Goal: Task Accomplishment & Management: Complete application form

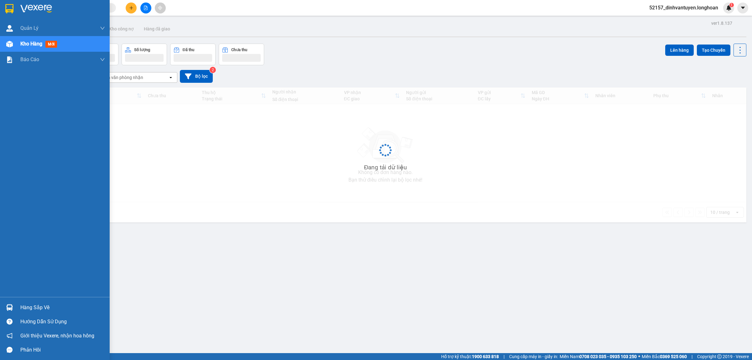
scroll to position [35, 0]
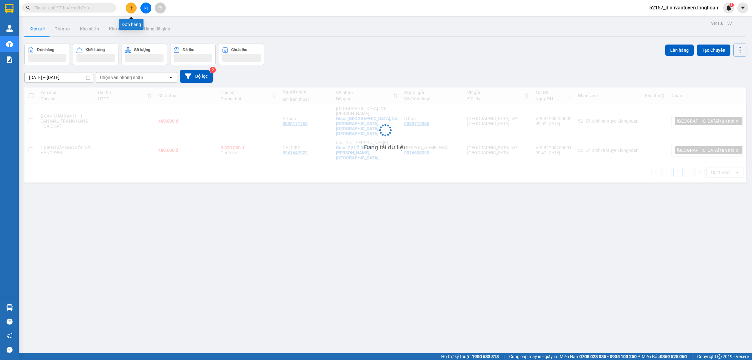
click at [129, 10] on icon "plus" at bounding box center [131, 8] width 4 height 4
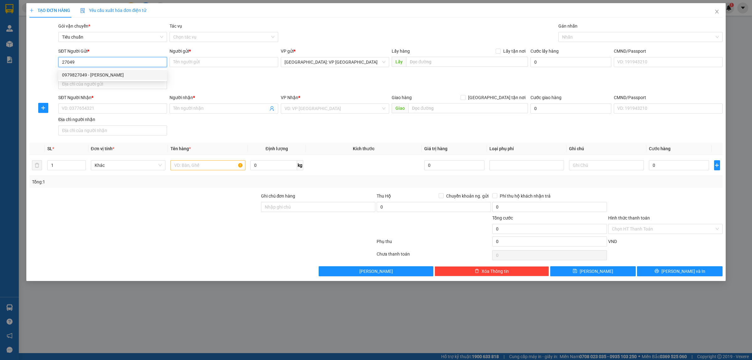
click at [97, 76] on div "0979827049 - ANH TUẤN" at bounding box center [112, 74] width 101 height 7
type input "0979827049"
type input "[PERSON_NAME]"
checkbox input "true"
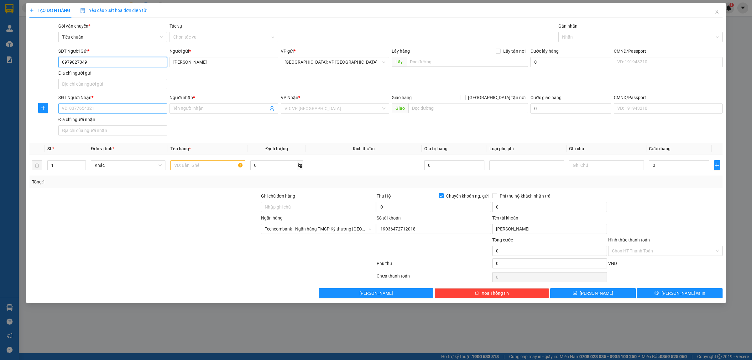
type input "0979827049"
click at [123, 107] on input "SĐT Người Nhận *" at bounding box center [112, 108] width 109 height 10
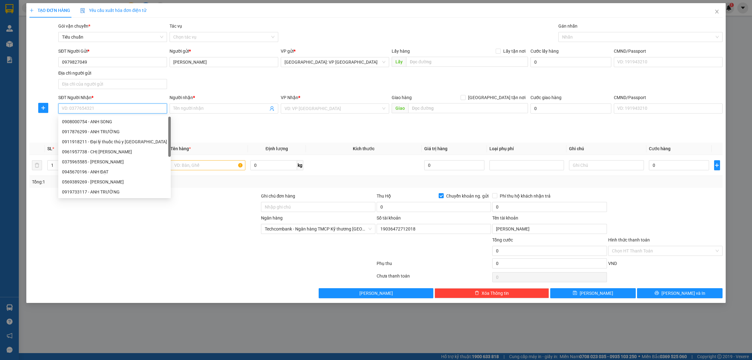
paste input "0778632467"
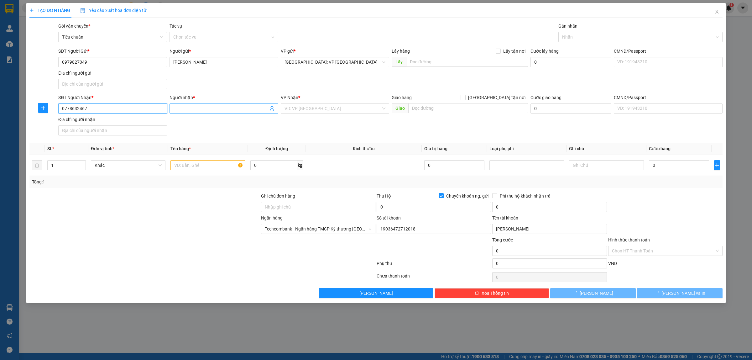
type input "0778632467"
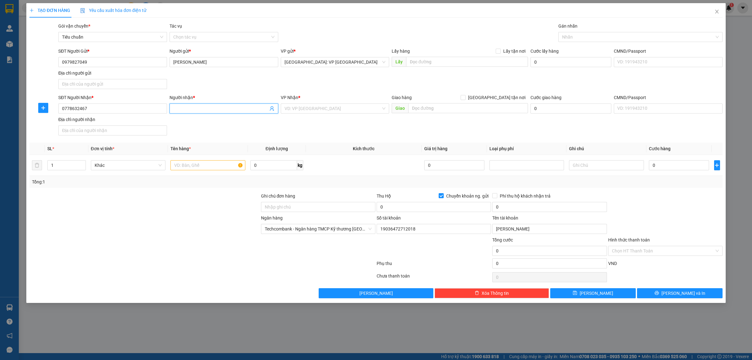
click at [204, 113] on span at bounding box center [224, 108] width 109 height 10
type input "ANH ĐẠT"
click at [320, 112] on input "search" at bounding box center [333, 108] width 97 height 9
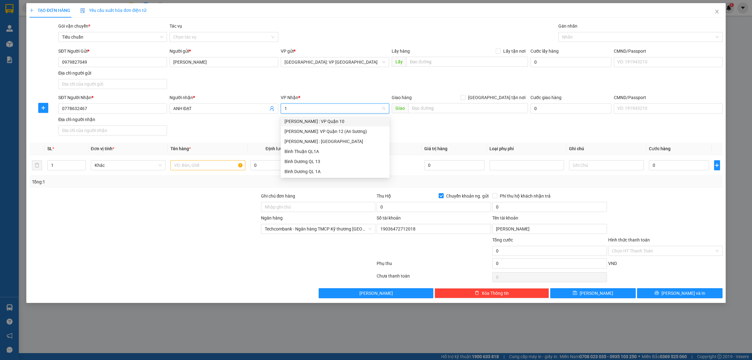
type input "12"
click at [318, 123] on div "Hồ Chí Minh: VP Quận 12 (An Sương)" at bounding box center [335, 121] width 101 height 7
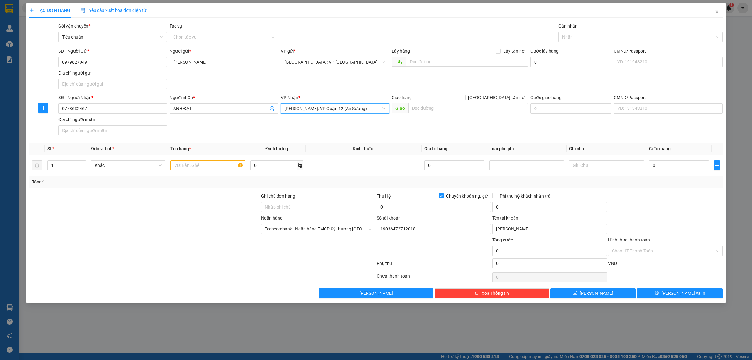
click at [342, 108] on span "Hồ Chí Minh: VP Quận 12 (An Sương)" at bounding box center [335, 108] width 101 height 9
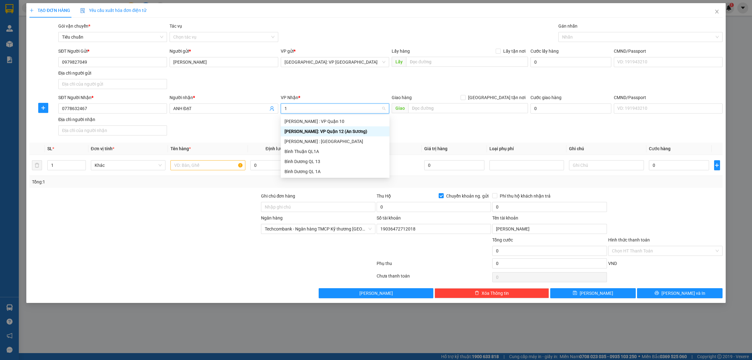
type input "12"
click at [326, 133] on div "[PERSON_NAME] : [GEOGRAPHIC_DATA]" at bounding box center [335, 131] width 101 height 7
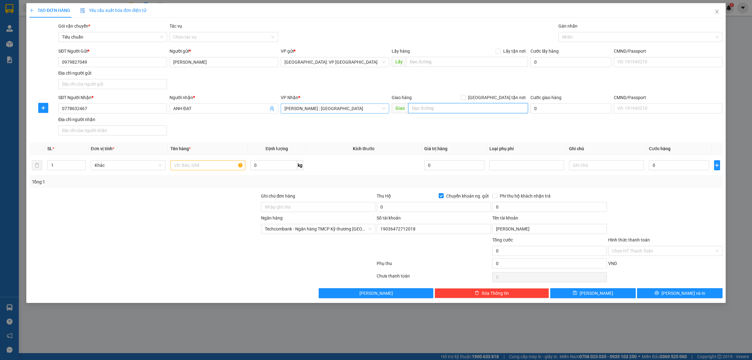
click at [428, 108] on input "text" at bounding box center [468, 108] width 120 height 10
paste input "292/9 Hoàng Ngân, P16, Q8"
type input "292/9 Hoàng Ngân, PHƯỜNG 16, QUẬN 8, HCM"
click at [465, 97] on input "[GEOGRAPHIC_DATA] tận nơi" at bounding box center [463, 97] width 4 height 4
checkbox input "true"
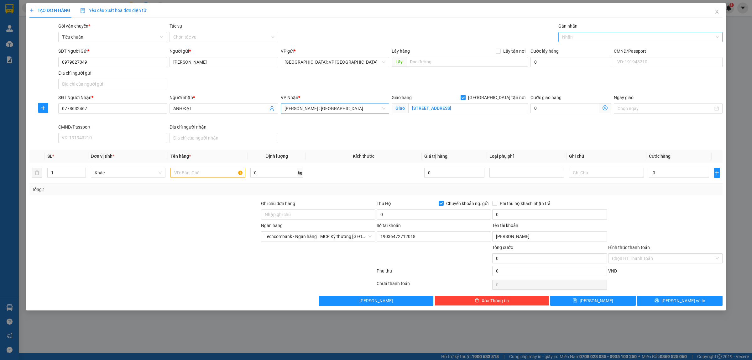
click at [571, 39] on div at bounding box center [637, 37] width 155 height 8
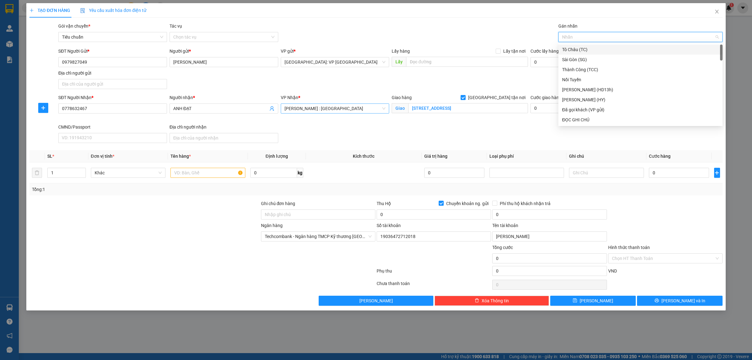
type input "G"
click at [580, 118] on div "[GEOGRAPHIC_DATA] tận nơi" at bounding box center [640, 119] width 157 height 7
click at [276, 216] on input "Ghi chú đơn hàng" at bounding box center [318, 214] width 114 height 10
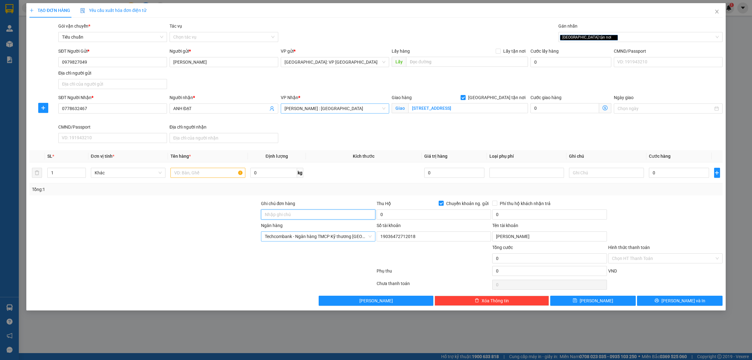
type input "HÀNG DỄ VỠ, NHẸ TAY HƯ VỠ KHÔNG ĐỀN GIÁ TRỊ HÀNG"
click at [208, 175] on input "text" at bounding box center [207, 173] width 75 height 10
type input "1 KIỆN GIẤY QUẤN PE HÀNG MÁY HÚT MÙI"
click at [668, 176] on input "0" at bounding box center [679, 173] width 60 height 10
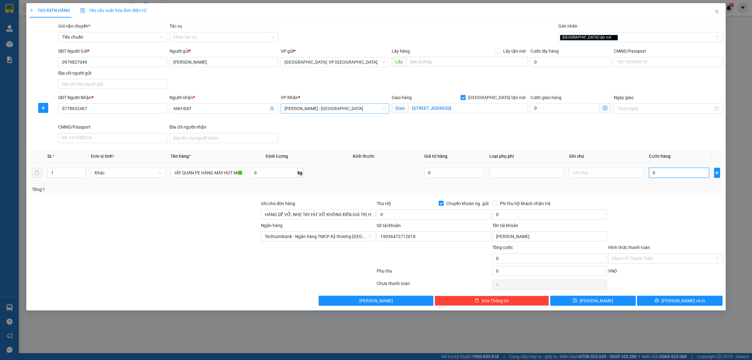
scroll to position [0, 0]
type input "2"
type input "20"
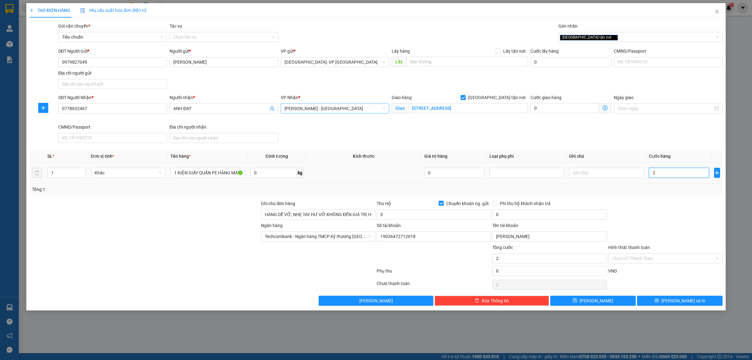
type input "20"
type input "200"
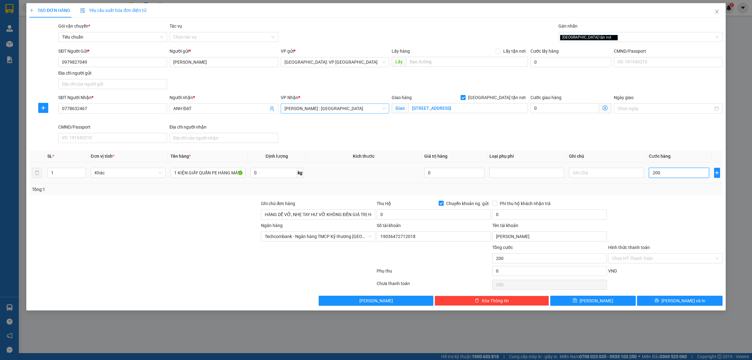
type input "2.000"
type input "20.000"
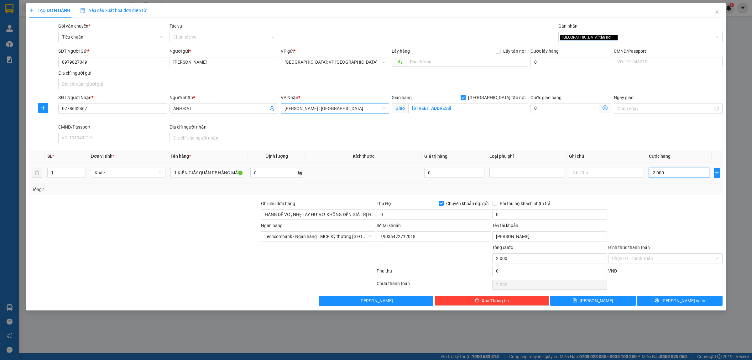
type input "20.000"
type input "200.000"
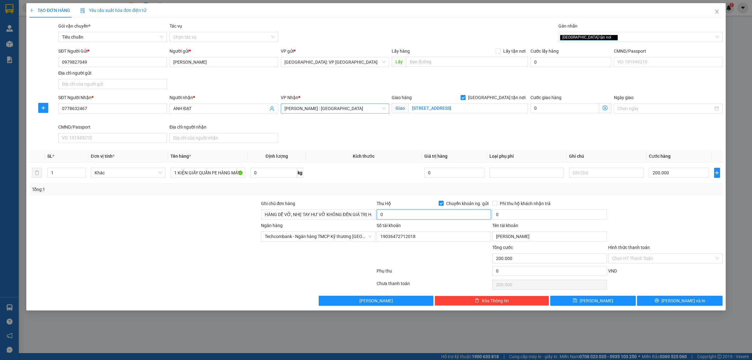
click at [414, 214] on input "0" at bounding box center [434, 214] width 114 height 10
type input "4.400.000"
click at [522, 216] on input "0" at bounding box center [549, 214] width 114 height 10
type input "20.000"
click at [677, 300] on span "Lưu và In" at bounding box center [683, 300] width 44 height 7
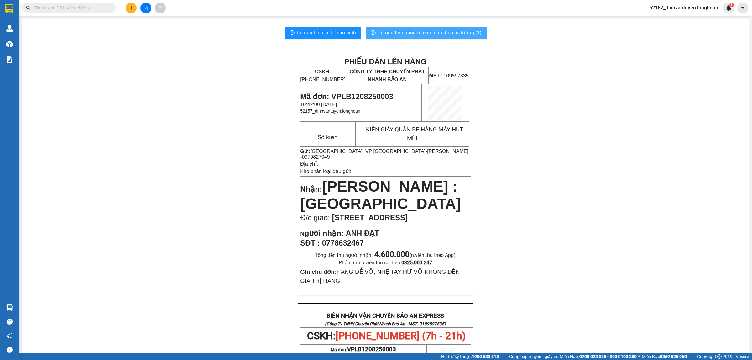
click at [437, 33] on span "In mẫu tem hàng tự cấu hình theo số lượng (1)" at bounding box center [429, 33] width 103 height 8
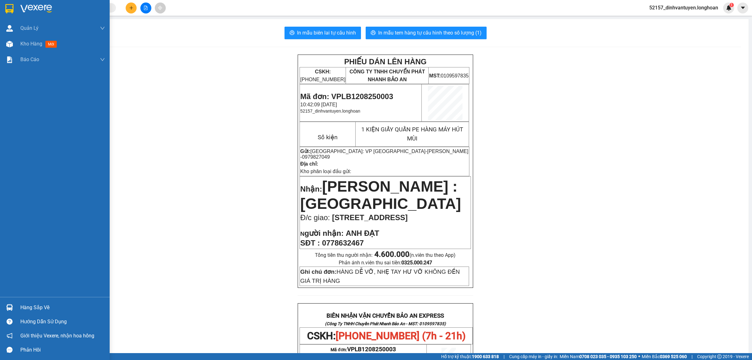
click at [11, 7] on img at bounding box center [9, 8] width 8 height 9
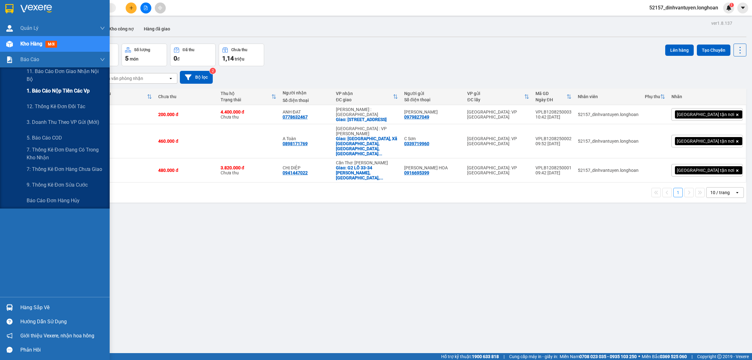
click at [63, 92] on span "1. Báo cáo nộp tiền các vp" at bounding box center [58, 91] width 63 height 8
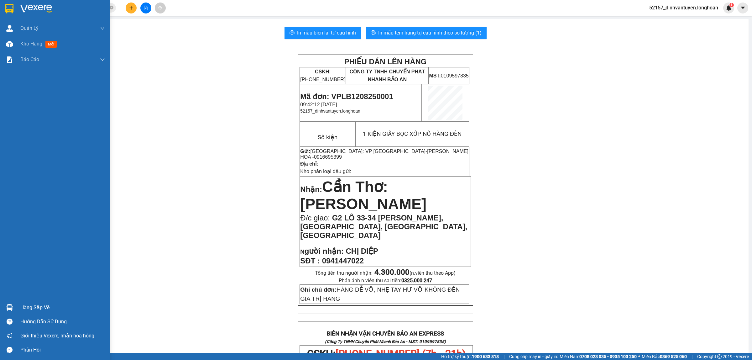
click at [11, 7] on img at bounding box center [9, 8] width 8 height 9
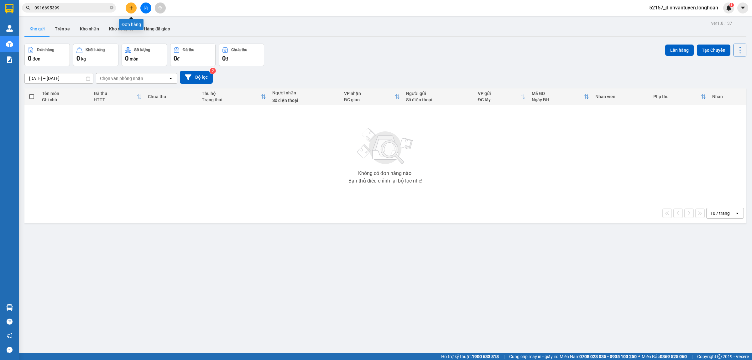
click at [128, 5] on button at bounding box center [131, 8] width 11 height 11
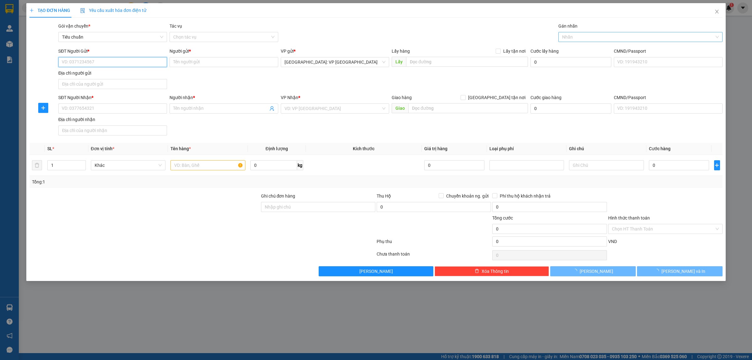
click at [596, 36] on div at bounding box center [637, 37] width 155 height 8
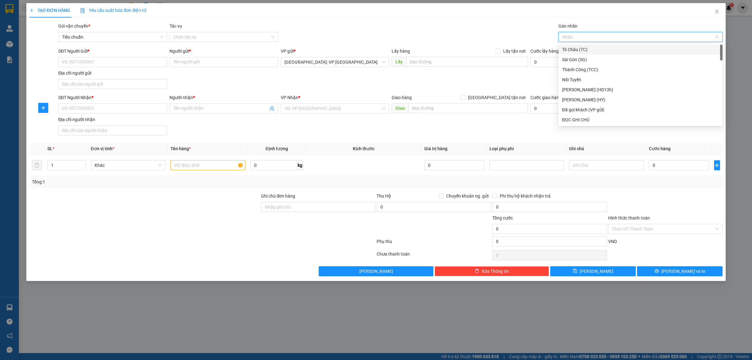
type input "t"
click at [593, 60] on div "Thành Công (TCC)" at bounding box center [640, 59] width 157 height 7
click at [596, 37] on icon "close" at bounding box center [597, 37] width 2 height 2
type input "t"
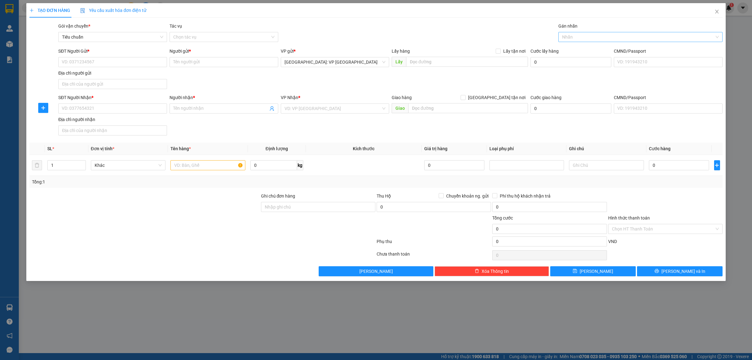
click at [342, 133] on div "SĐT Người Nhận * VD: 0377654321 Người nhận * Tên người nhận VP Nhận * VD: VP Sà…" at bounding box center [390, 116] width 667 height 44
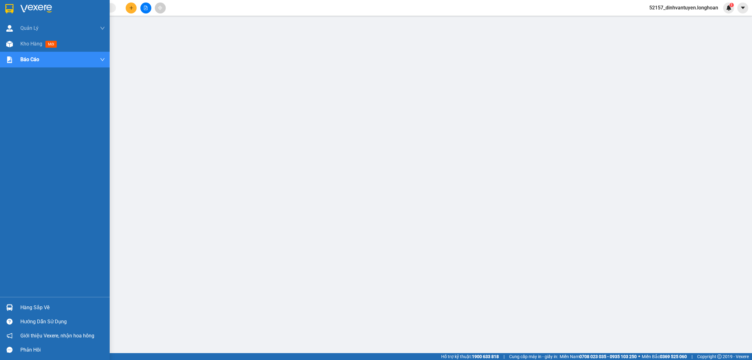
click at [10, 7] on img at bounding box center [9, 8] width 8 height 9
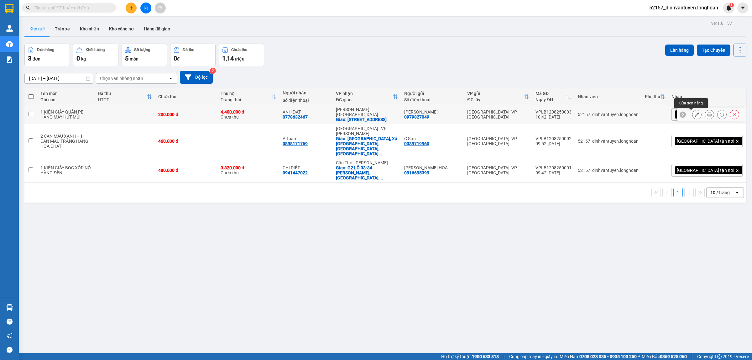
click at [695, 114] on icon at bounding box center [697, 114] width 4 height 4
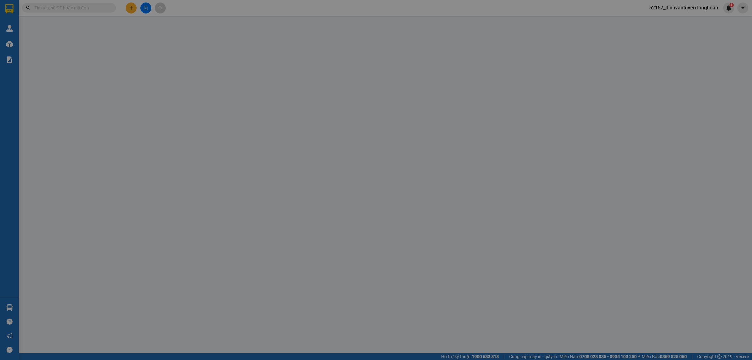
type input "0979827049"
type input "[PERSON_NAME]"
type input "0778632467"
type input "ANH ĐẠT"
checkbox input "true"
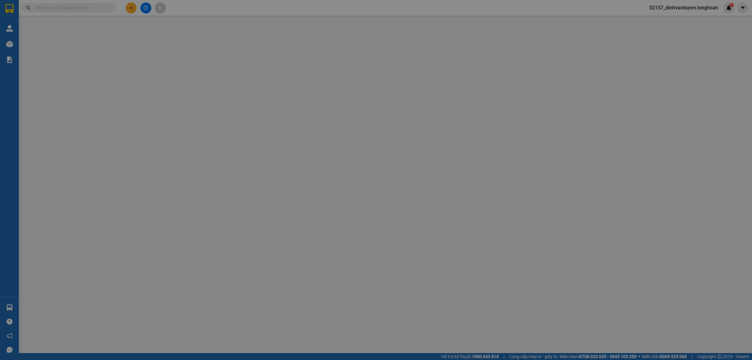
type input "292/9 Hoàng Ngân, PHƯỜNG 16, QUẬN 8, HCM"
type input "HÀNG DỄ VỠ, NHẸ TAY HƯ VỠ KHÔNG ĐỀN GIÁ TRỊ HÀNG"
type input "200.000"
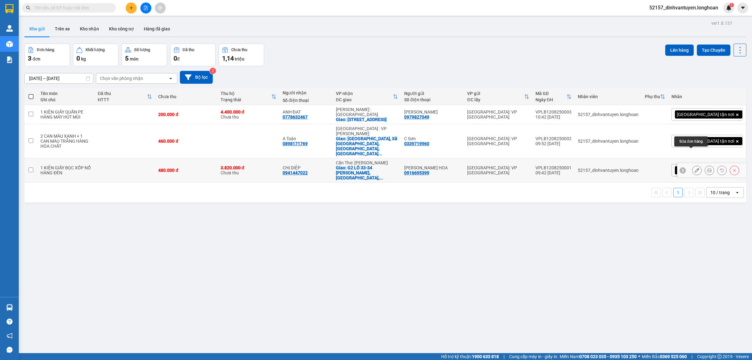
click at [695, 168] on icon at bounding box center [697, 170] width 4 height 4
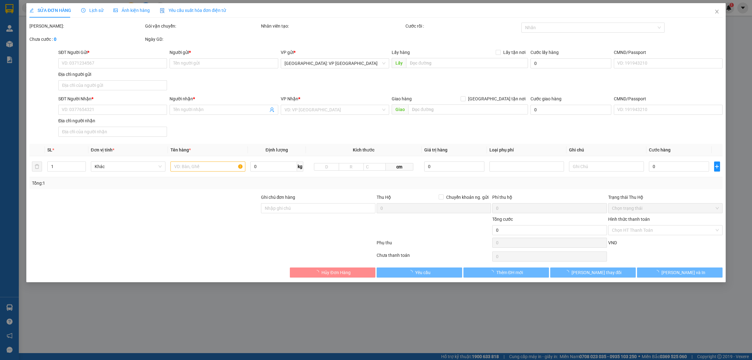
type input "0916695399"
type input "[PERSON_NAME] HOA"
type input "0941447022"
type input "CHỊ DIỆP"
checkbox input "true"
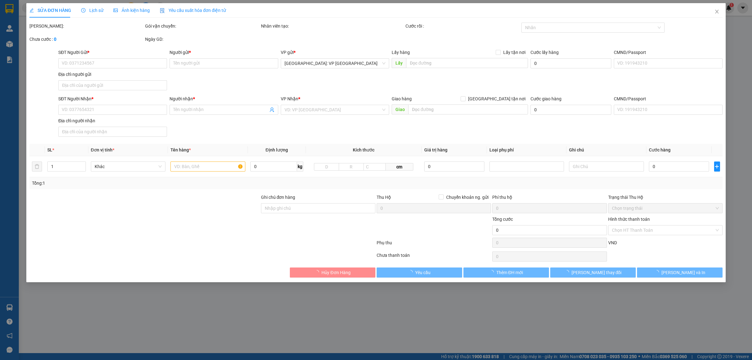
type input "G2 LÔ 33-34 [PERSON_NAME], [GEOGRAPHIC_DATA], [GEOGRAPHIC_DATA], [GEOGRAPHIC_DA…"
type input "HÀNG DỄ VỠ, NHẸ TAY HƯ VỠ KHÔNG ĐỀN GIÁ TRỊ HÀNG"
type input "480.000"
